Goal: Information Seeking & Learning: Understand process/instructions

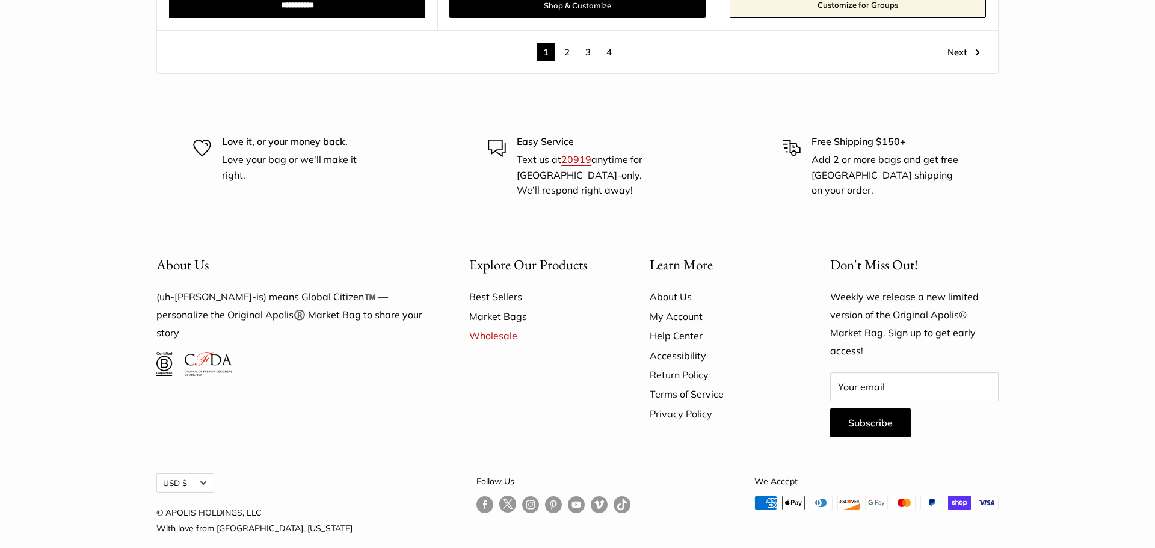
drag, startPoint x: 1151, startPoint y: 341, endPoint x: 1151, endPoint y: 546, distance: 205.2
click at [1145, 546] on html "Market Bags Group Gifting Coming Soon Need help? Text Us: 20919 [EMAIL_ADDRESS]…" at bounding box center [577, 274] width 1155 height 548
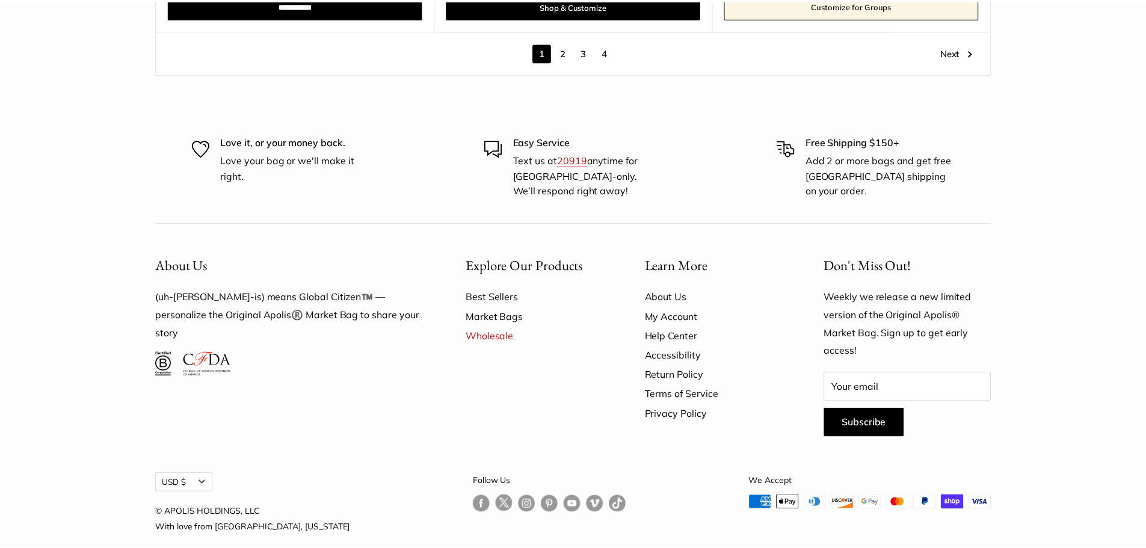
scroll to position [7184, 0]
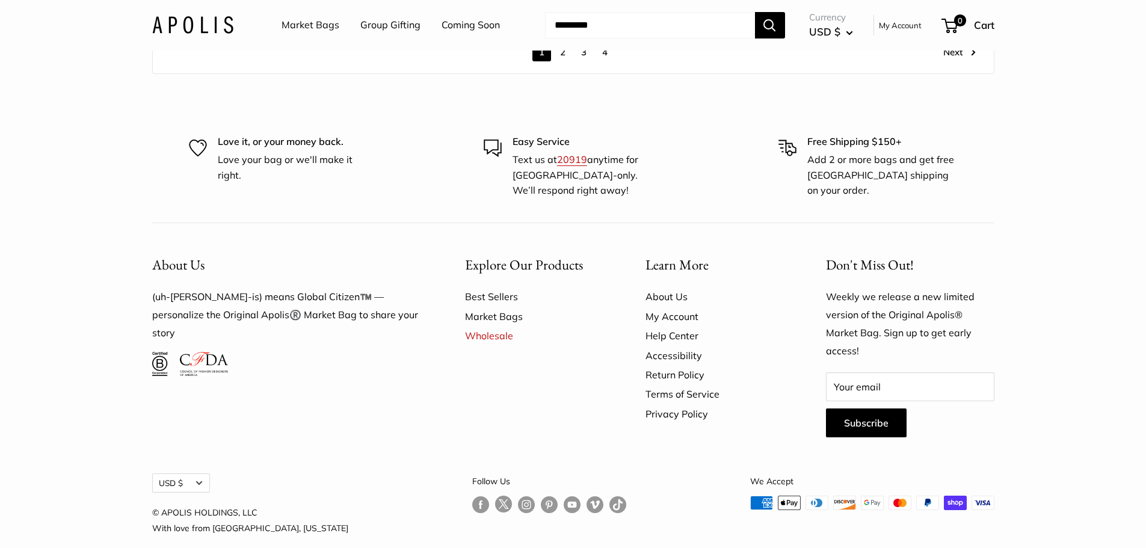
click at [660, 365] on link "Return Policy" at bounding box center [715, 374] width 138 height 19
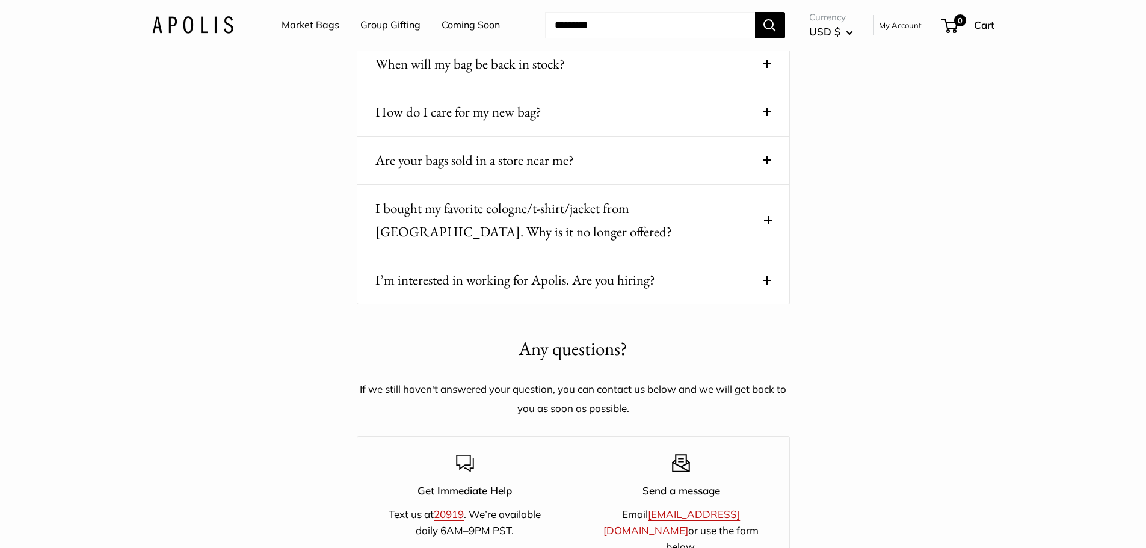
scroll to position [1865, 0]
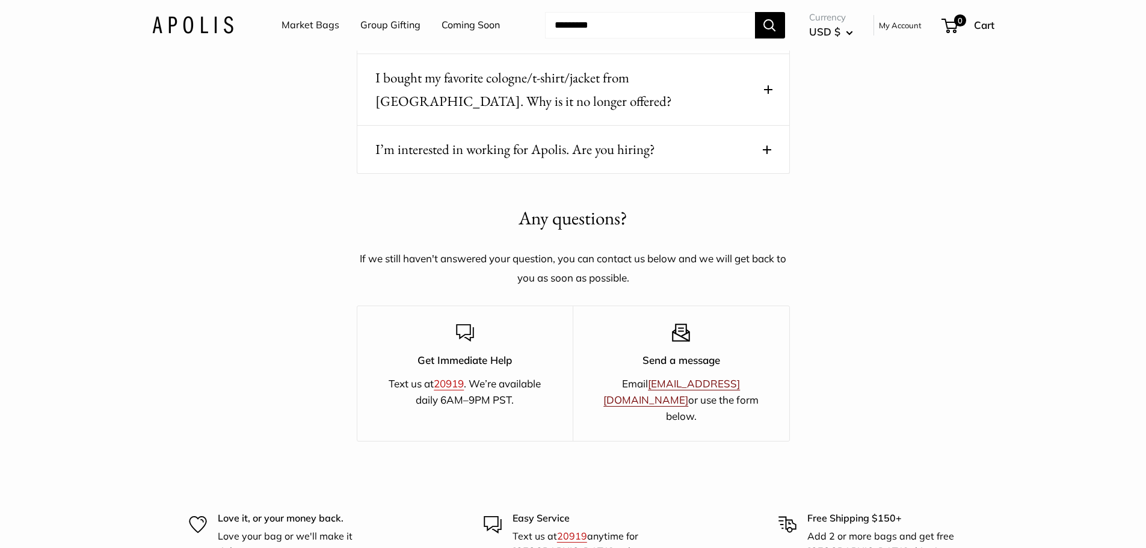
click at [734, 383] on link "[EMAIL_ADDRESS][DOMAIN_NAME]" at bounding box center [671, 391] width 137 height 29
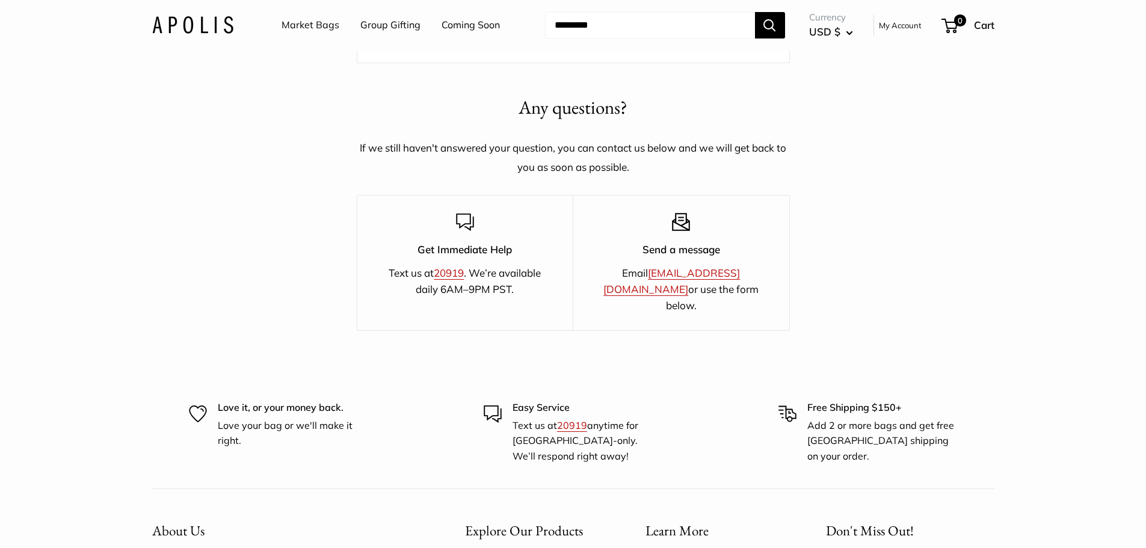
scroll to position [2045, 0]
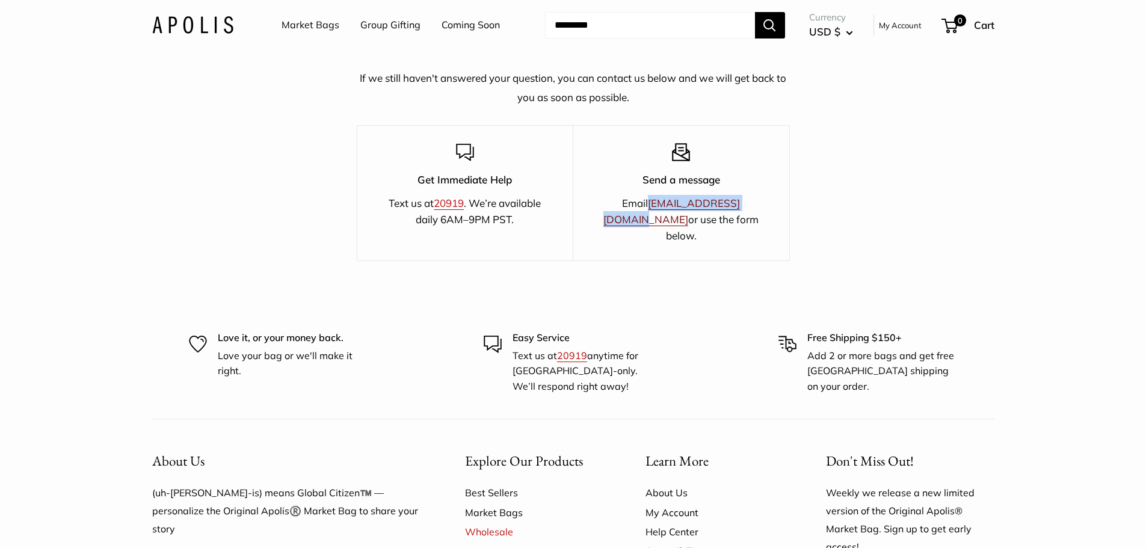
drag, startPoint x: 736, startPoint y: 206, endPoint x: 625, endPoint y: 206, distance: 110.7
click at [625, 206] on p "Email hello@apolisglobal.com or use the form below." at bounding box center [681, 219] width 174 height 49
copy link "[EMAIL_ADDRESS][DOMAIN_NAME]"
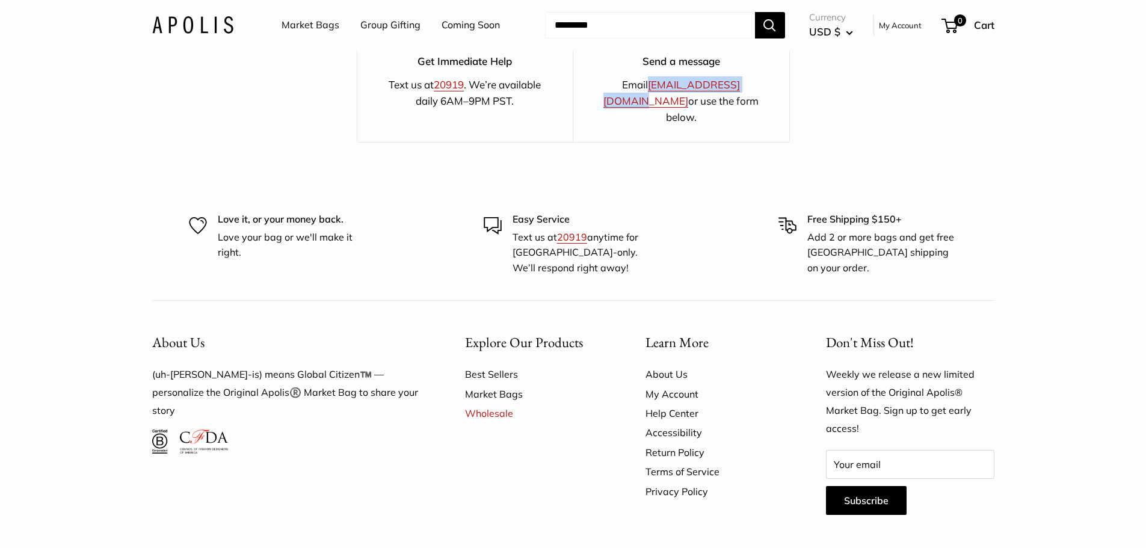
scroll to position [2243, 0]
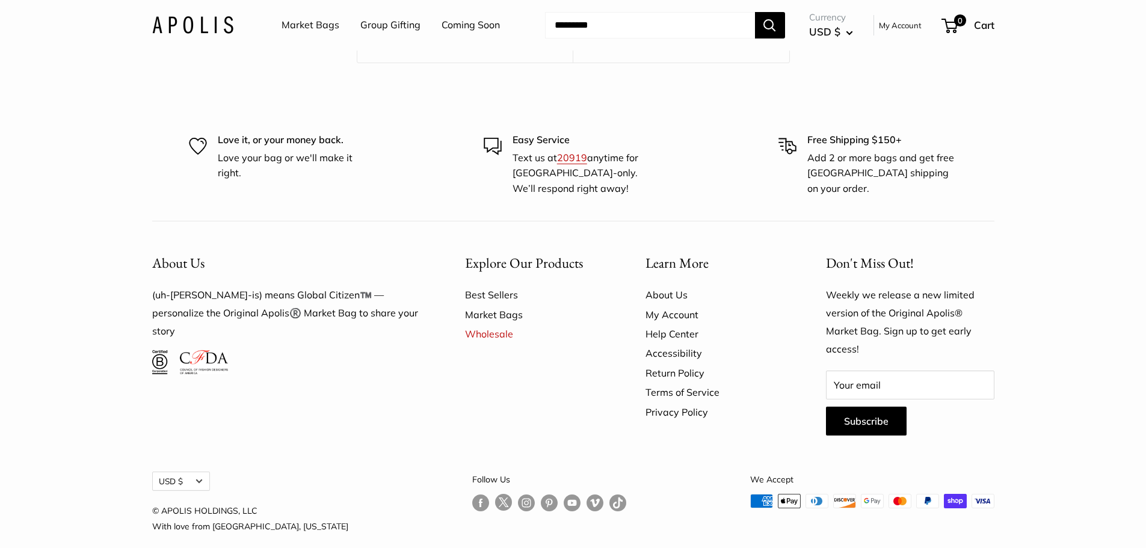
click at [663, 285] on link "About Us" at bounding box center [715, 294] width 138 height 19
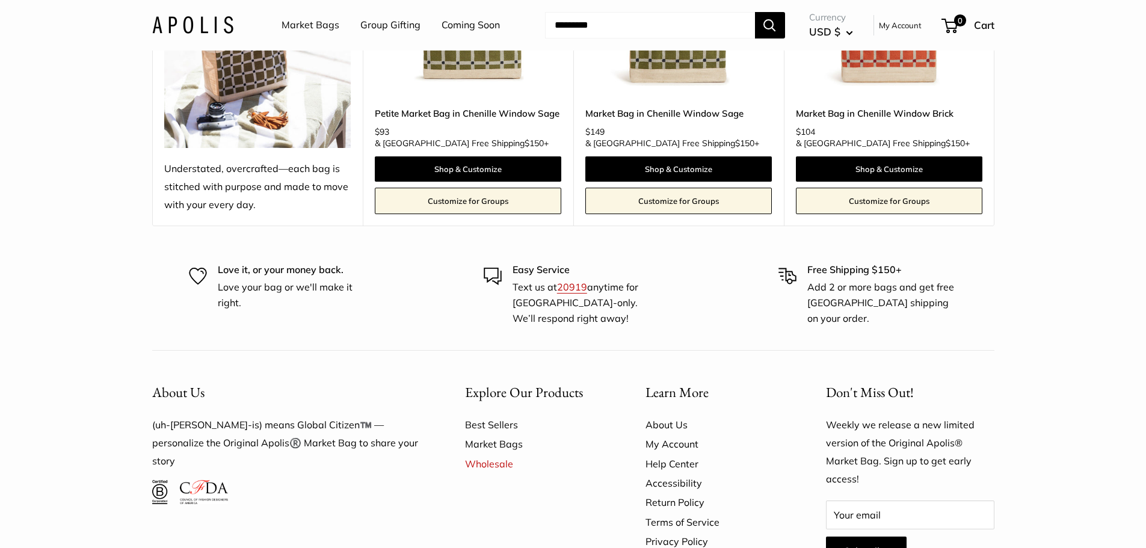
scroll to position [3189, 0]
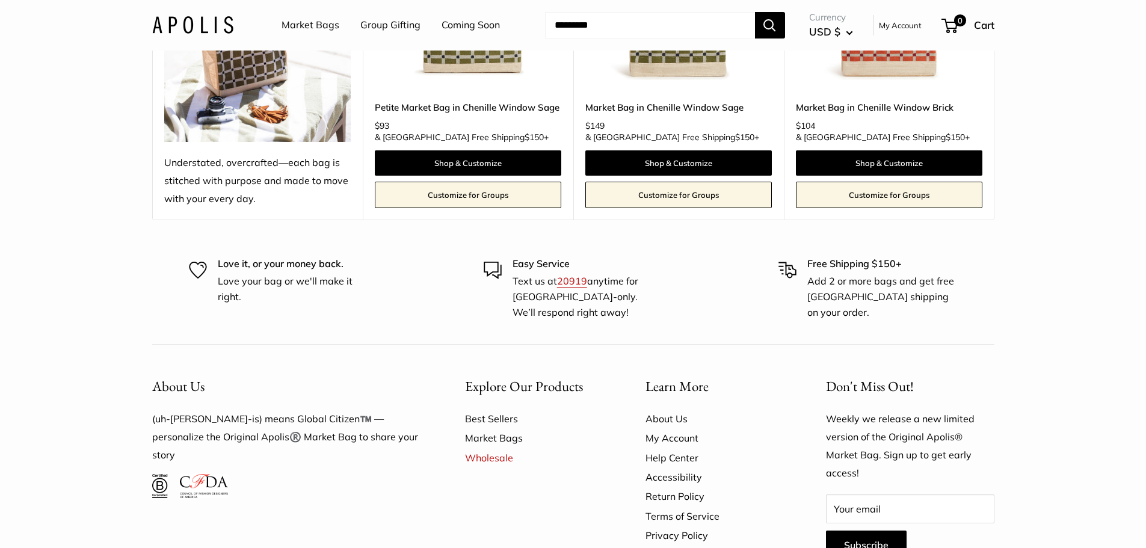
click at [691, 448] on link "Help Center" at bounding box center [715, 457] width 138 height 19
